Goal: Information Seeking & Learning: Learn about a topic

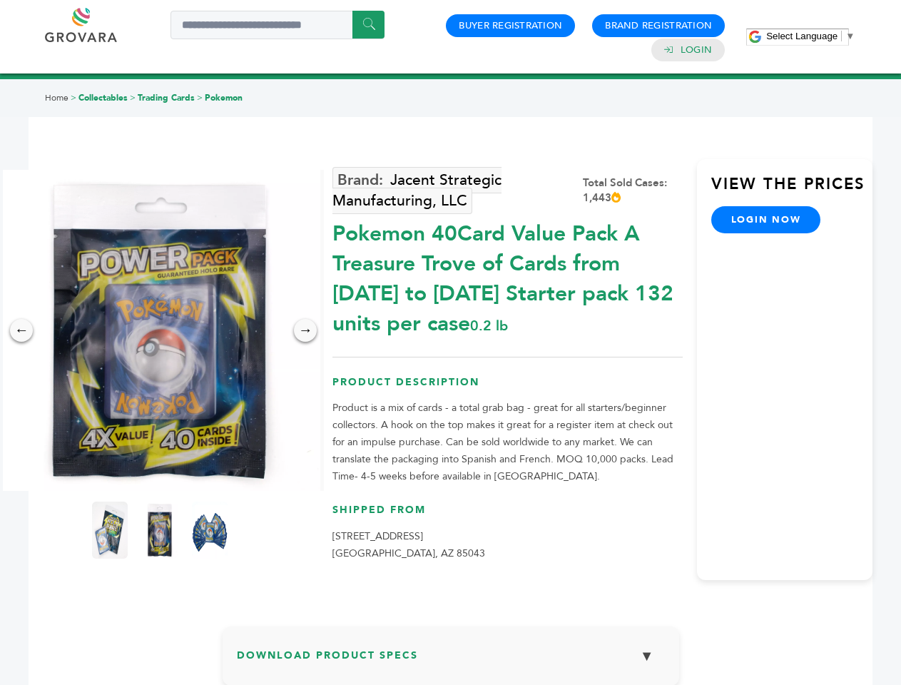
click at [811, 36] on span "Select Language" at bounding box center [801, 36] width 71 height 11
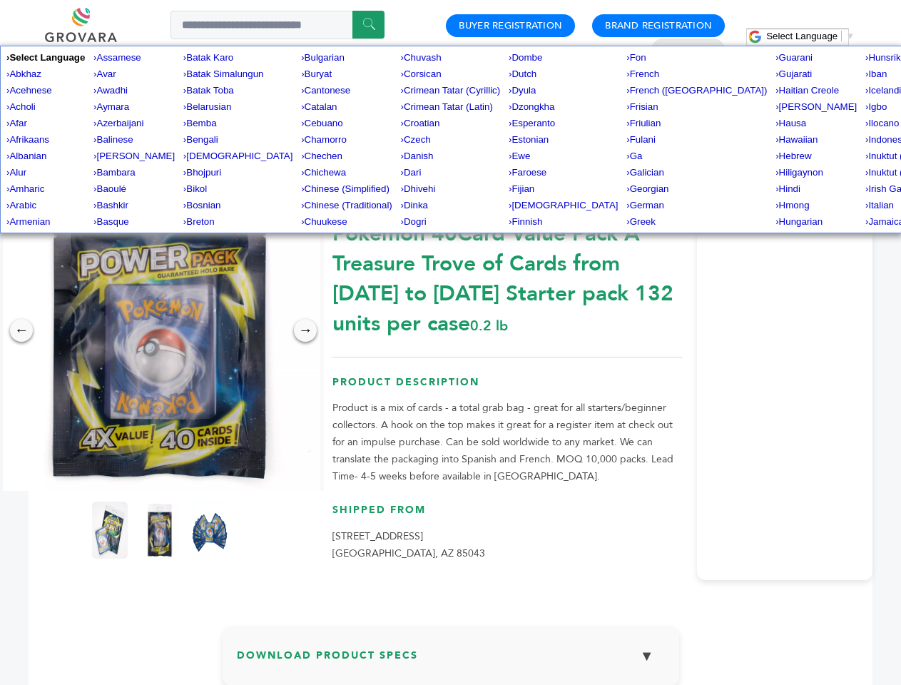
click at [160, 330] on img at bounding box center [159, 330] width 321 height 321
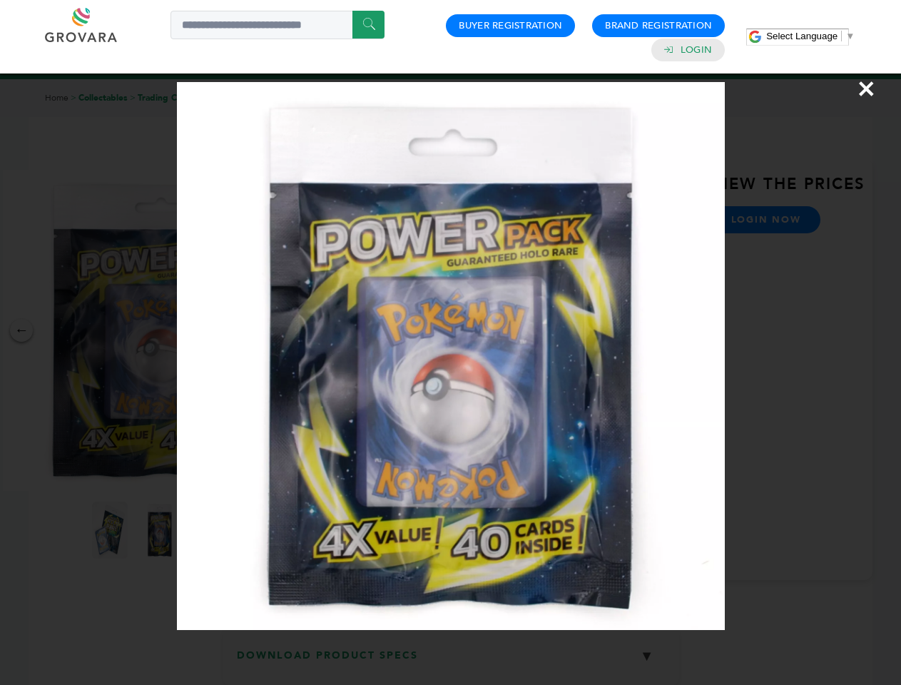
click at [21, 330] on div "×" at bounding box center [450, 342] width 901 height 685
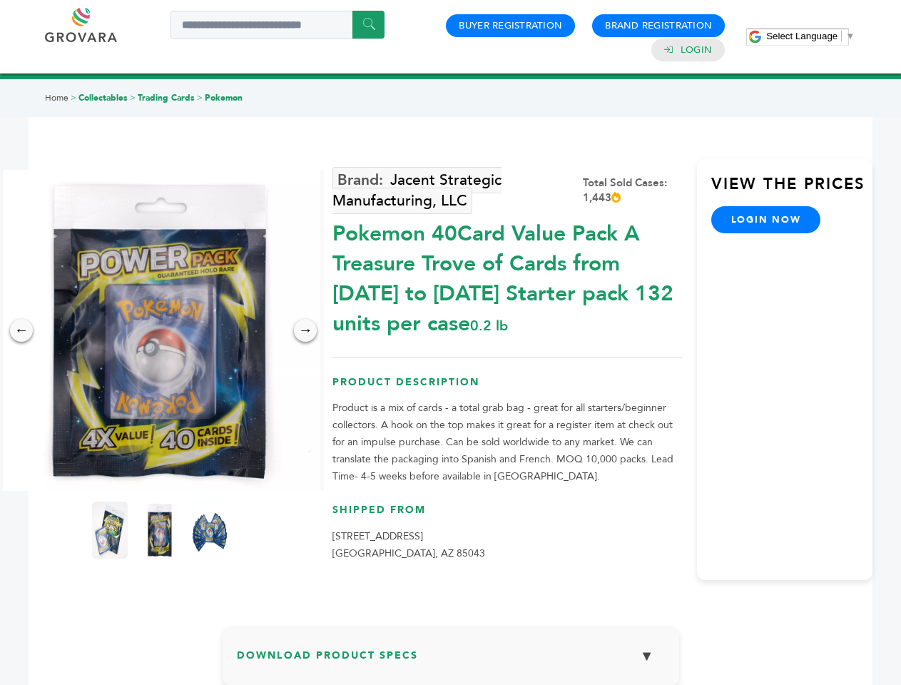
click at [305, 330] on div "→" at bounding box center [305, 330] width 23 height 23
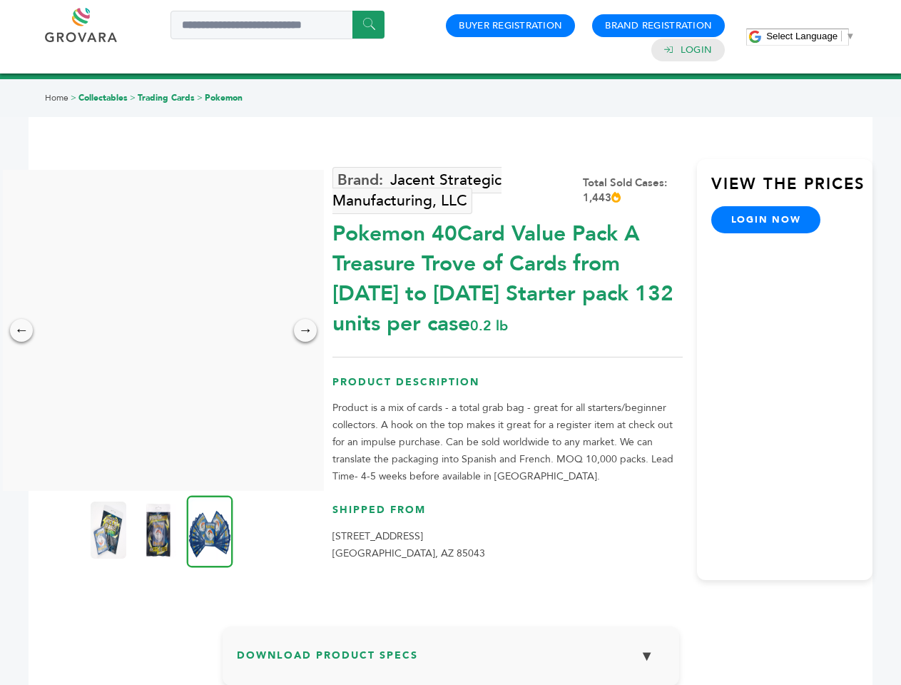
click at [110, 530] on img at bounding box center [109, 530] width 36 height 57
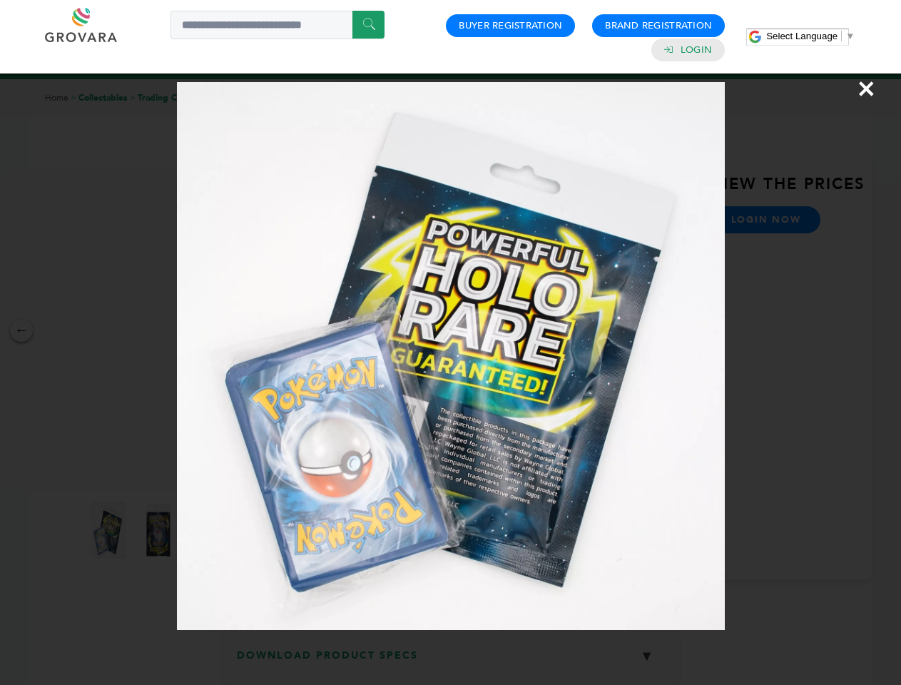
click at [160, 530] on div "×" at bounding box center [450, 342] width 901 height 685
